Goal: Information Seeking & Learning: Learn about a topic

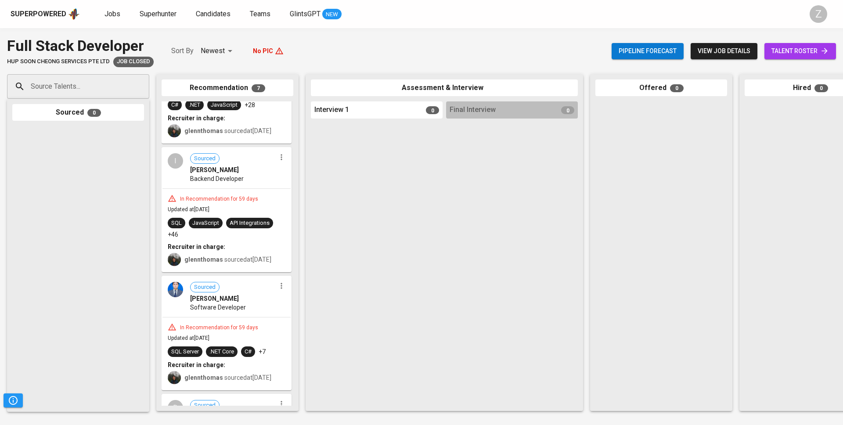
scroll to position [82, 0]
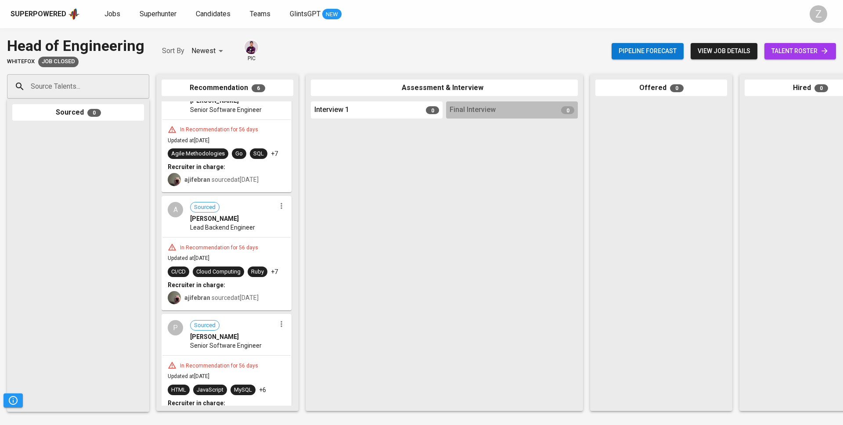
scroll to position [418, 0]
